Goal: Information Seeking & Learning: Learn about a topic

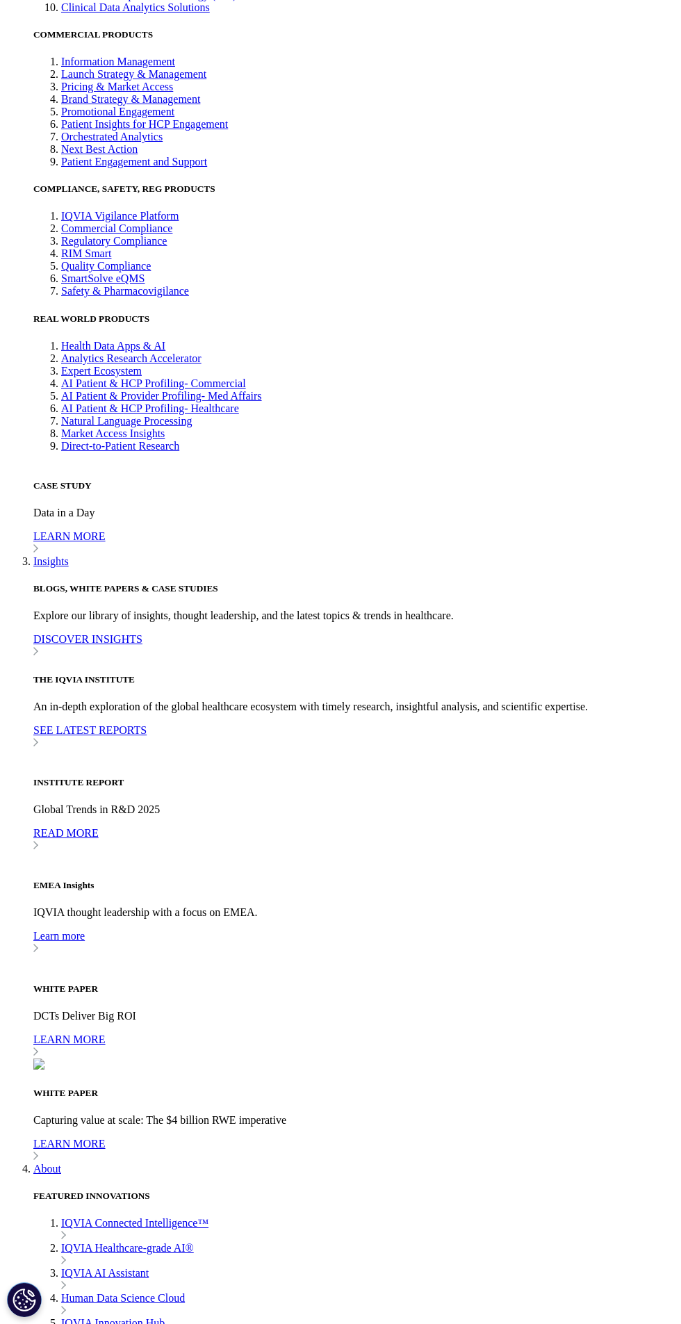
scroll to position [2128, 0]
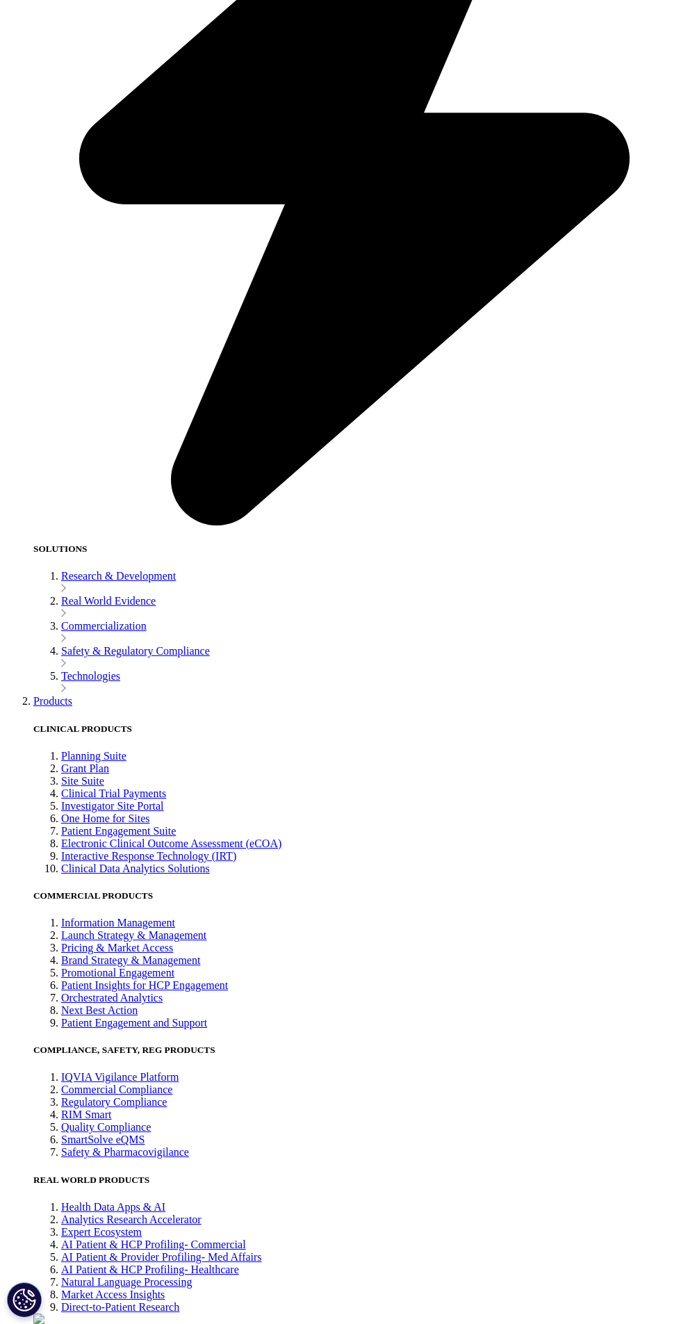
scroll to position [1231, 0]
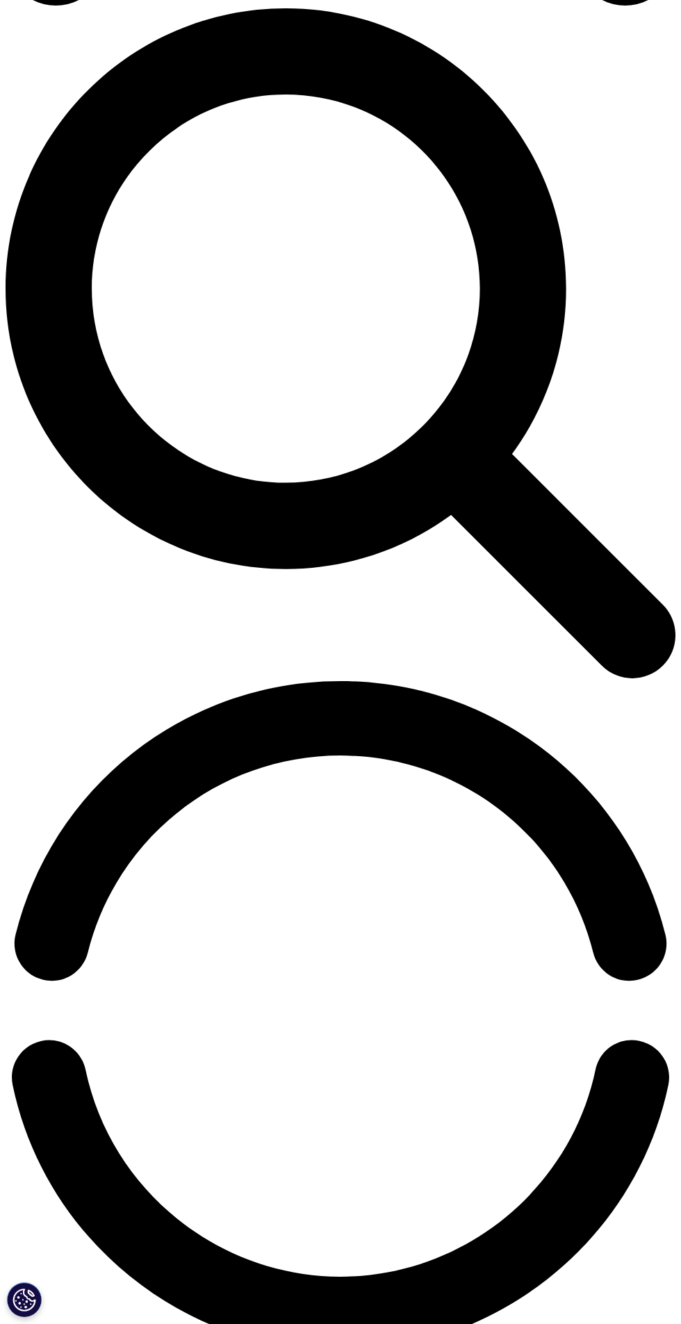
scroll to position [675, 0]
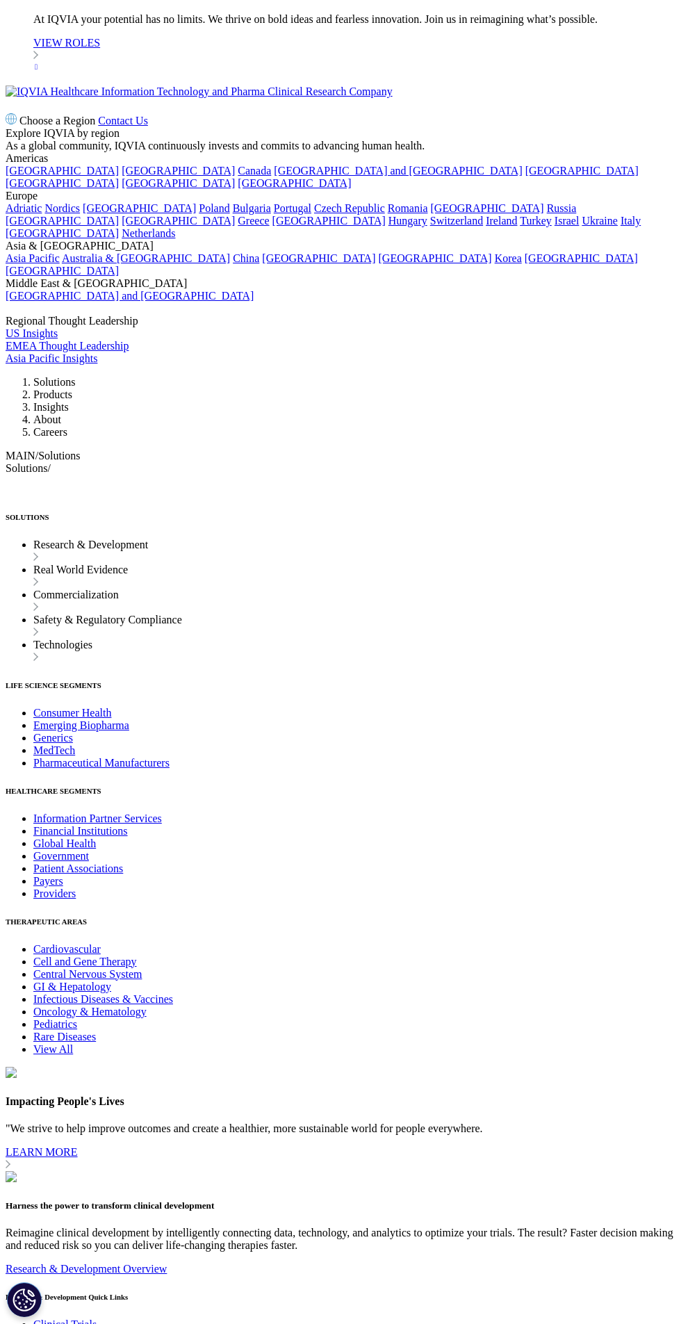
scroll to position [7859, 0]
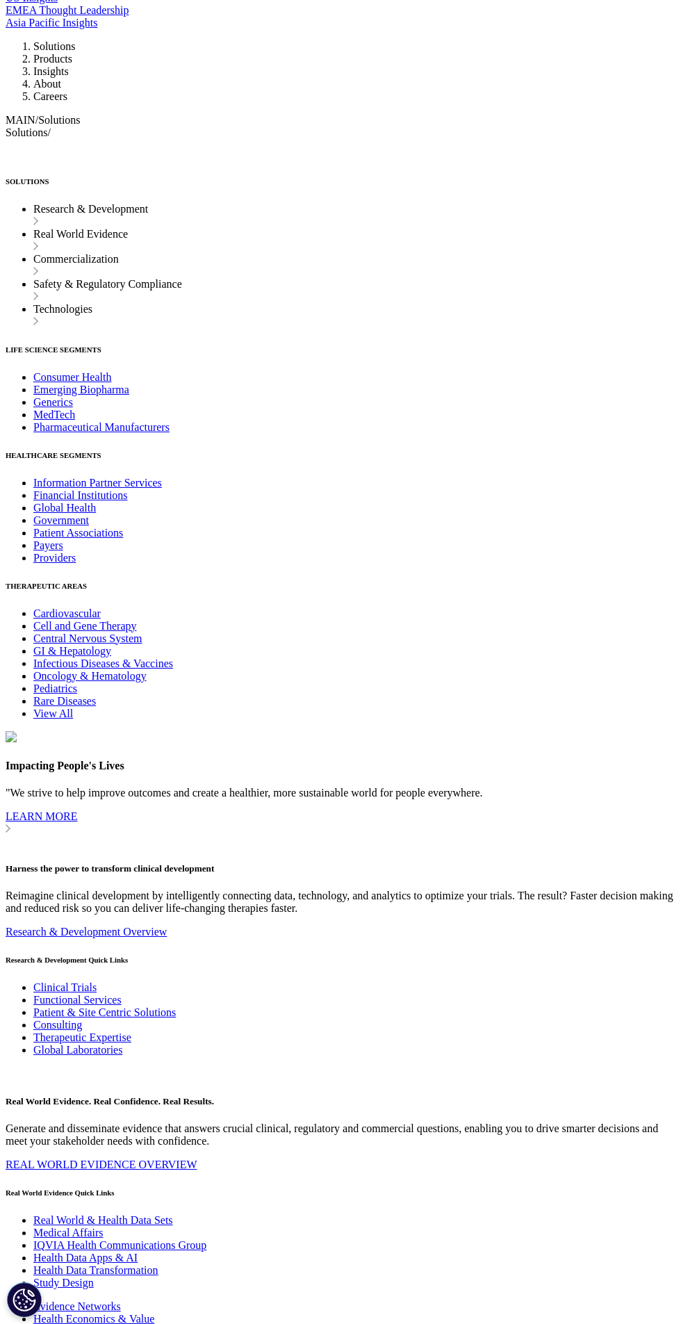
scroll to position [8234, 0]
